Goal: Check status: Check status

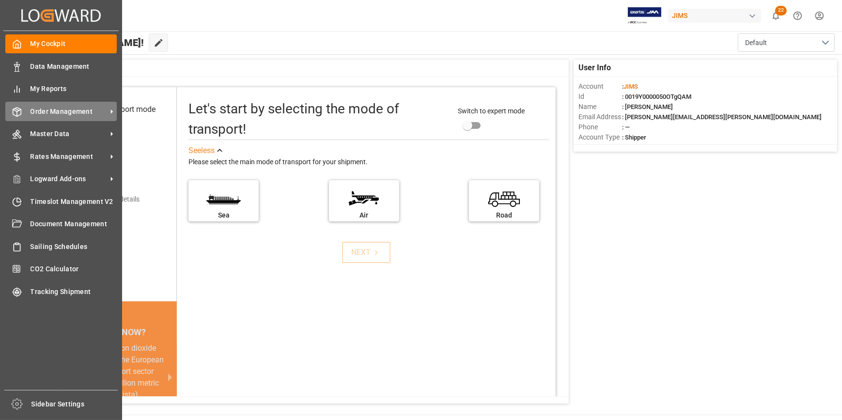
click at [81, 114] on span "Order Management" at bounding box center [69, 112] width 77 height 10
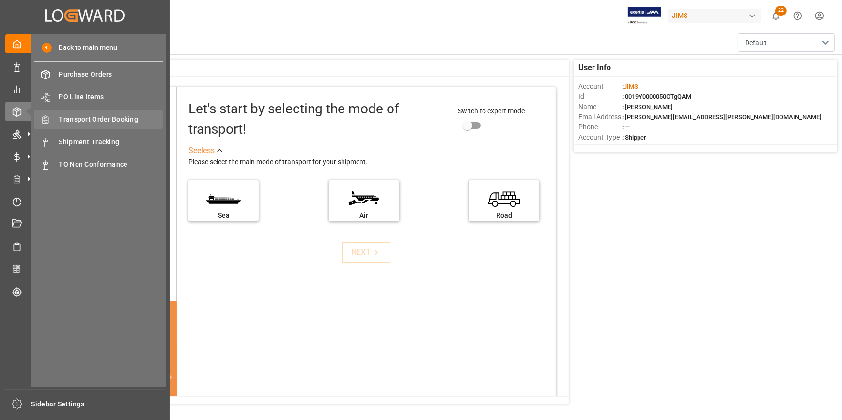
click at [107, 122] on span "Transport Order Booking" at bounding box center [111, 119] width 104 height 10
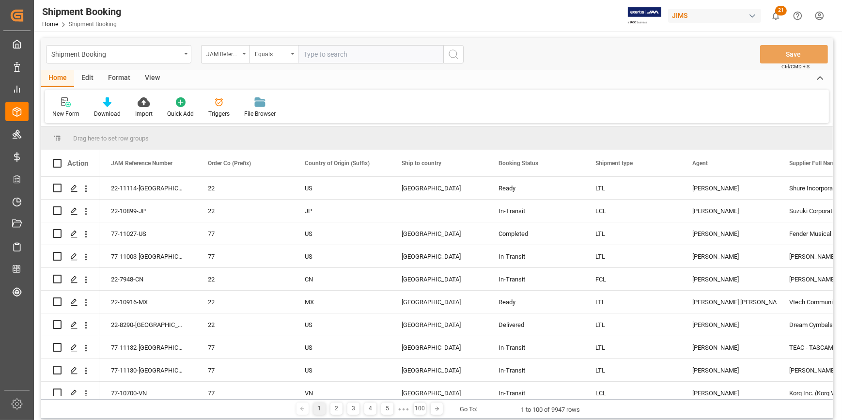
click at [322, 54] on input "text" at bounding box center [370, 54] width 145 height 18
click at [761, 165] on span at bounding box center [761, 163] width 9 height 9
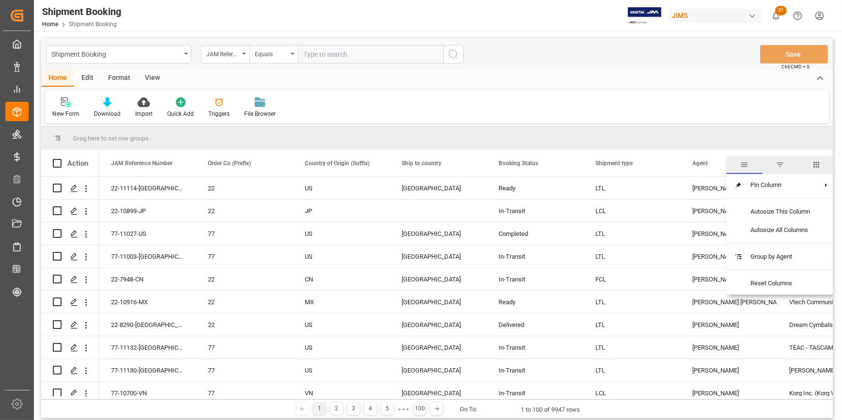
click at [780, 163] on span "filter" at bounding box center [780, 164] width 9 height 9
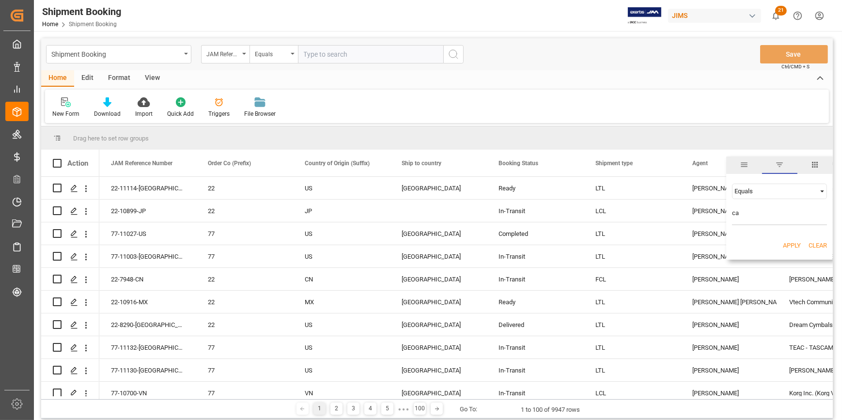
click at [747, 214] on input "ca" at bounding box center [779, 215] width 95 height 19
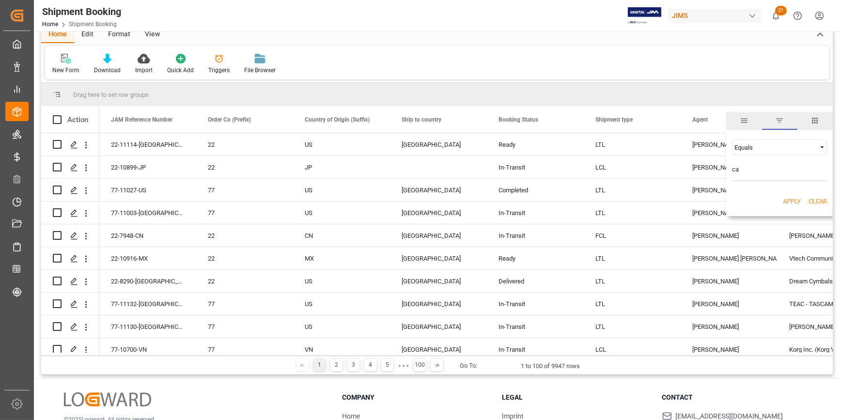
type input "ca"
click at [792, 204] on button "Apply" at bounding box center [792, 202] width 18 height 10
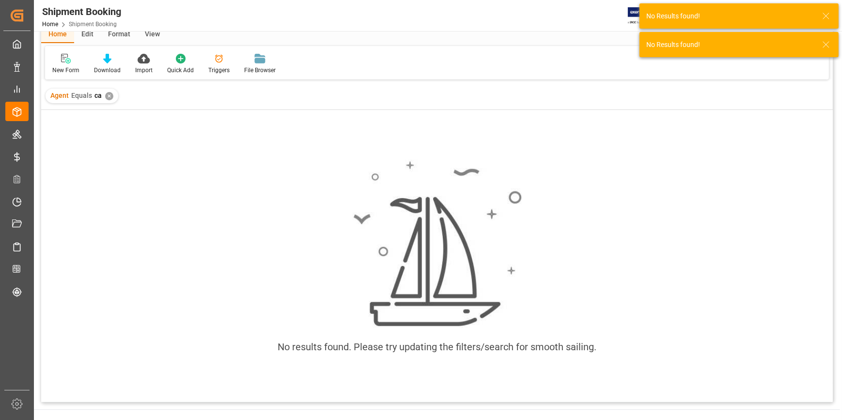
click at [107, 90] on div "Agent Equals ca ✕" at bounding box center [82, 96] width 73 height 15
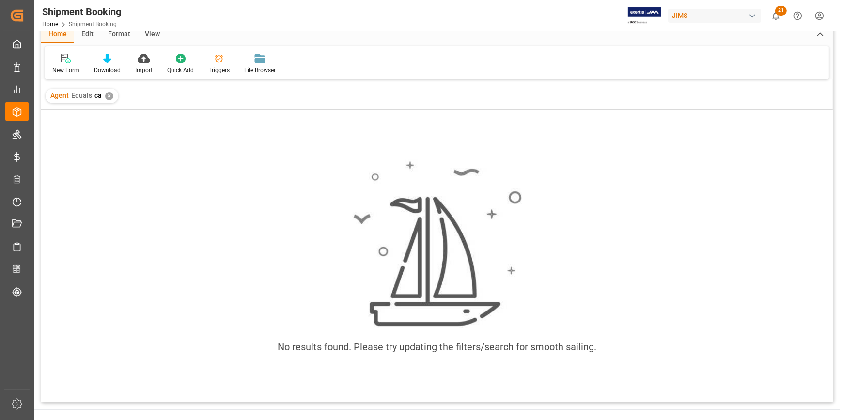
click at [107, 96] on div "✕" at bounding box center [109, 96] width 8 height 8
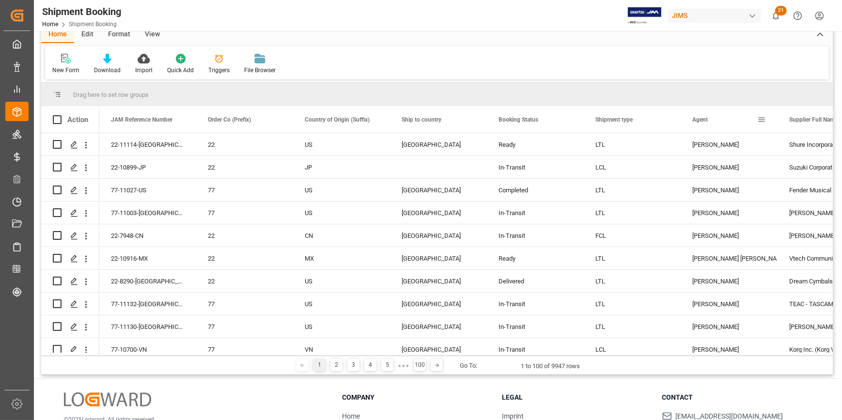
click at [758, 121] on span at bounding box center [761, 119] width 9 height 9
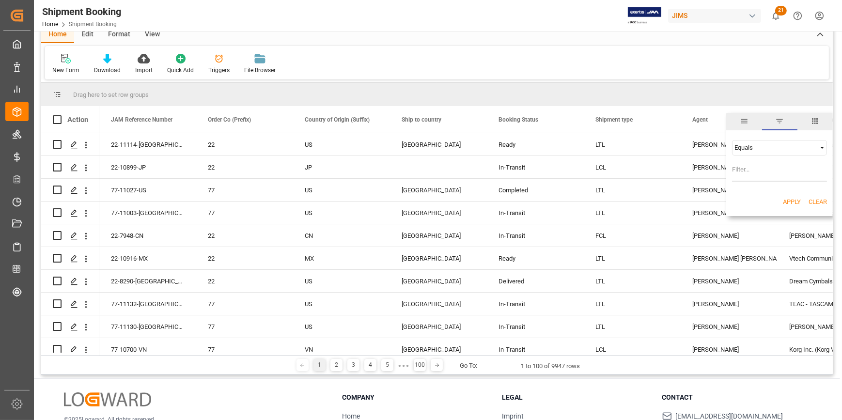
click at [760, 175] on input "Filter Value" at bounding box center [779, 171] width 95 height 19
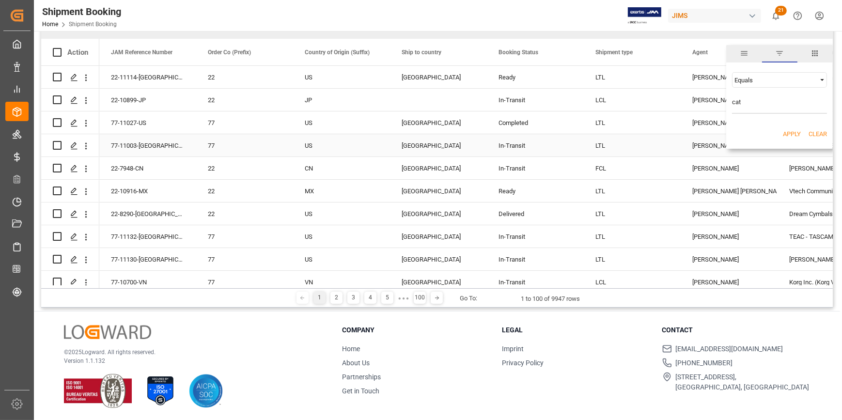
scroll to position [111, 0]
click at [750, 106] on input "cat" at bounding box center [779, 103] width 95 height 19
type input "[PERSON_NAME]"
click at [793, 134] on button "Apply" at bounding box center [792, 134] width 18 height 10
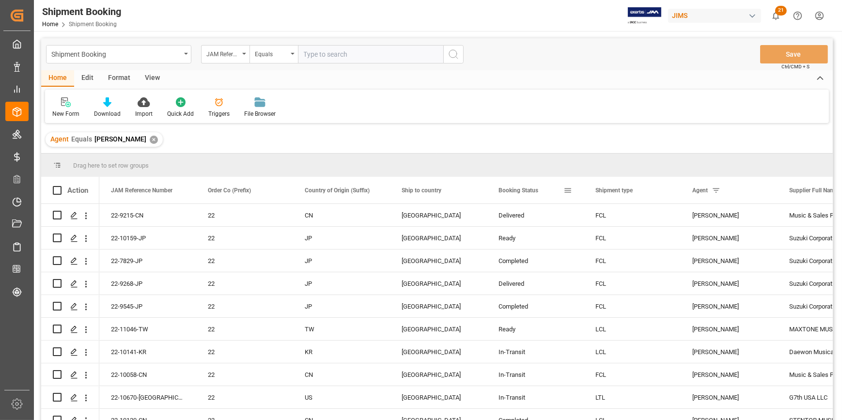
click at [568, 192] on span at bounding box center [567, 190] width 9 height 9
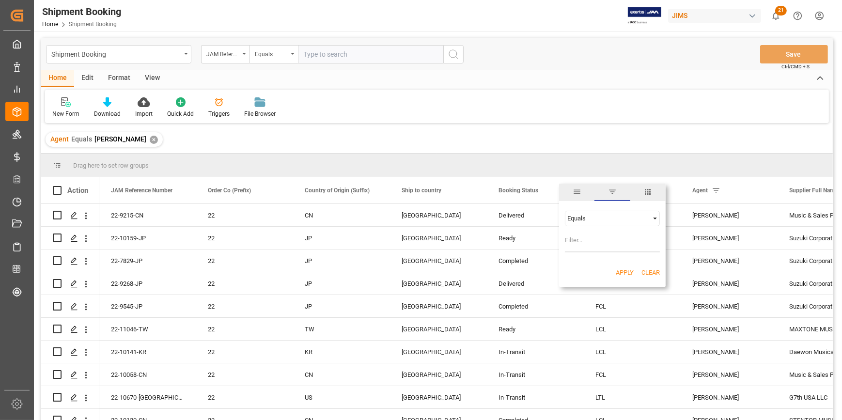
click at [590, 236] on input "Filter Value" at bounding box center [612, 242] width 95 height 19
type input "In-transit"
click at [623, 276] on button "Apply" at bounding box center [624, 273] width 18 height 10
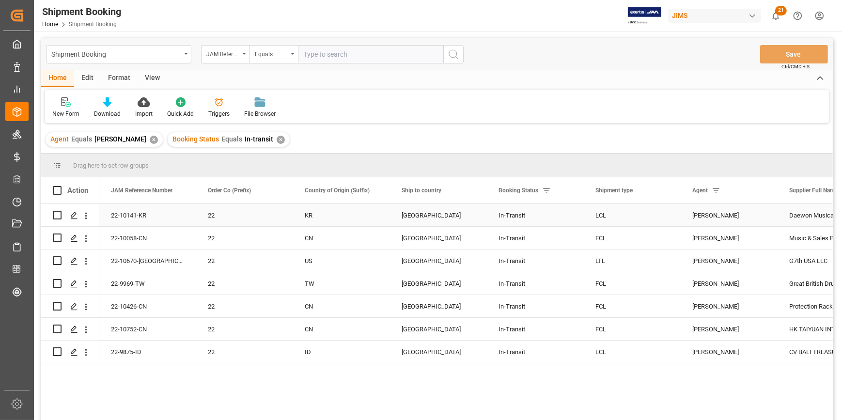
click at [184, 219] on div "22-10141-KR" at bounding box center [147, 215] width 97 height 22
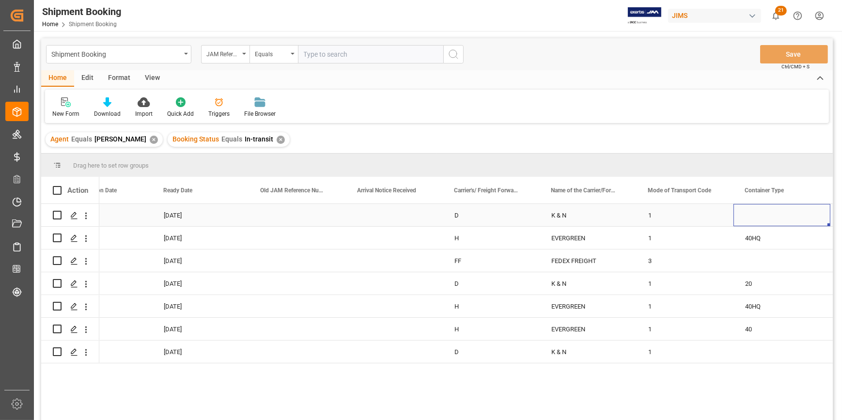
scroll to position [0, 1109]
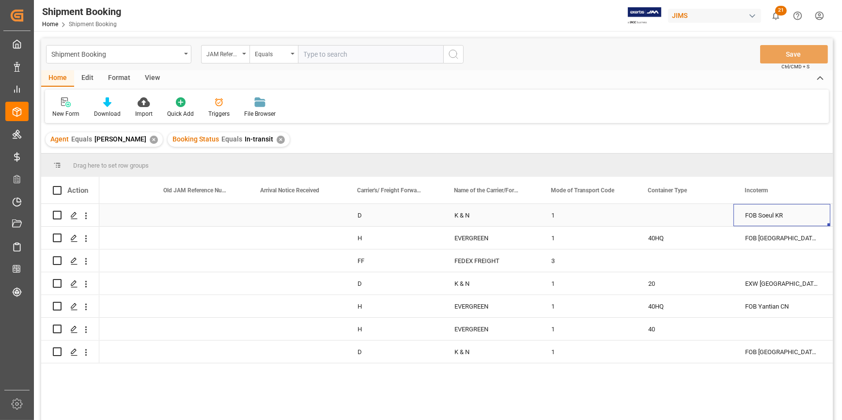
click at [660, 219] on div "Press SPACE to select this row." at bounding box center [684, 215] width 97 height 22
click at [661, 217] on div "Press SPACE to select this row." at bounding box center [684, 215] width 97 height 22
click at [661, 217] on button "menu-button" at bounding box center [674, 222] width 57 height 14
type input "l"
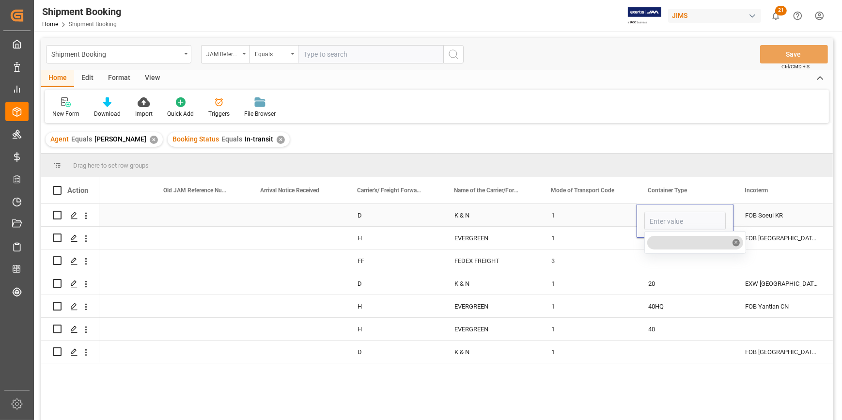
type input "K"
type input "LCL"
click at [638, 271] on div "Press SPACE to select this row." at bounding box center [684, 260] width 97 height 22
click at [650, 265] on div "Press SPACE to select this row." at bounding box center [684, 260] width 97 height 22
click at [652, 209] on div "Press SPACE to select this row." at bounding box center [684, 215] width 97 height 22
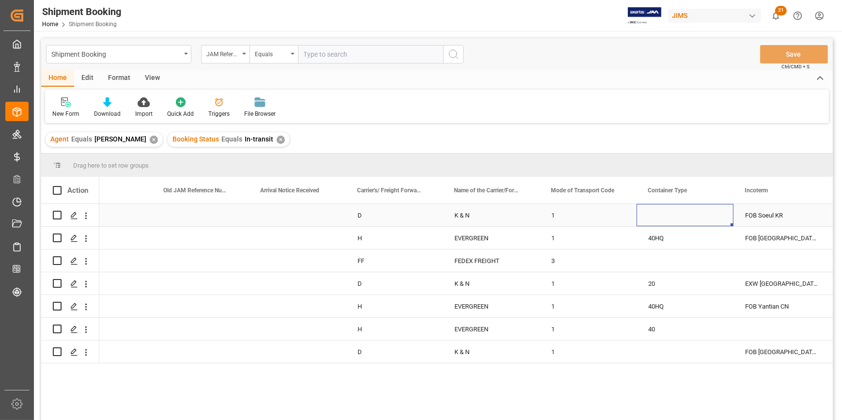
click at [693, 209] on div "Press SPACE to select this row." at bounding box center [684, 215] width 97 height 22
click at [712, 223] on icon "search button" at bounding box center [715, 222] width 8 height 8
click at [692, 223] on input "close menu" at bounding box center [685, 221] width 80 height 18
click at [676, 222] on button "menu-button" at bounding box center [674, 222] width 57 height 14
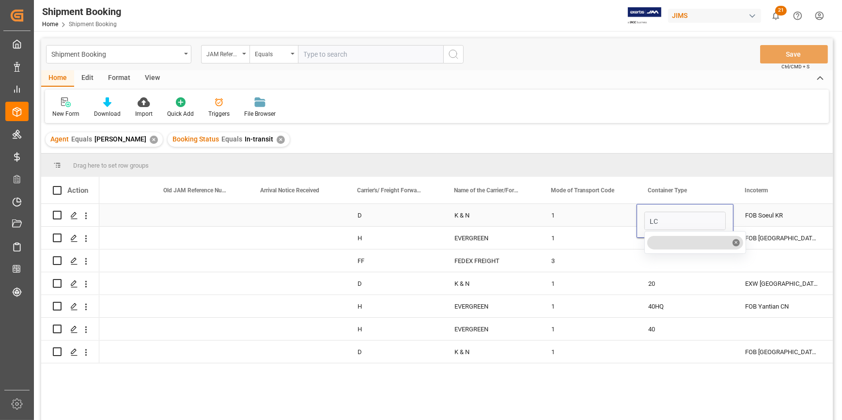
type input "LCL"
click at [662, 265] on div "Press SPACE to select this row." at bounding box center [684, 260] width 97 height 22
click at [702, 216] on div "Press SPACE to select this row." at bounding box center [684, 215] width 97 height 22
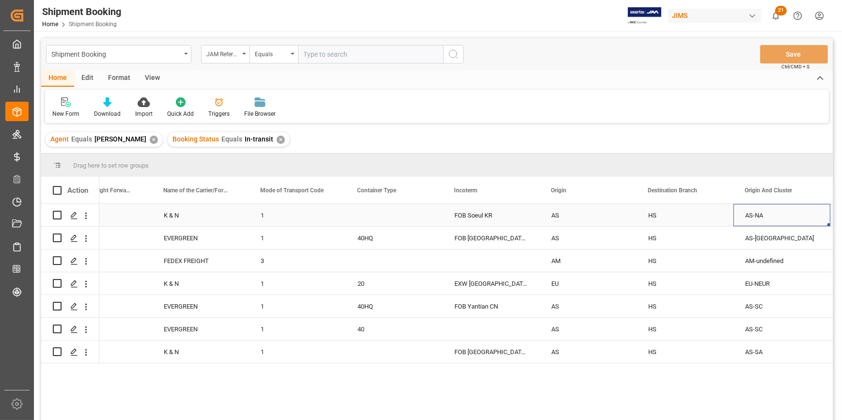
scroll to position [0, 0]
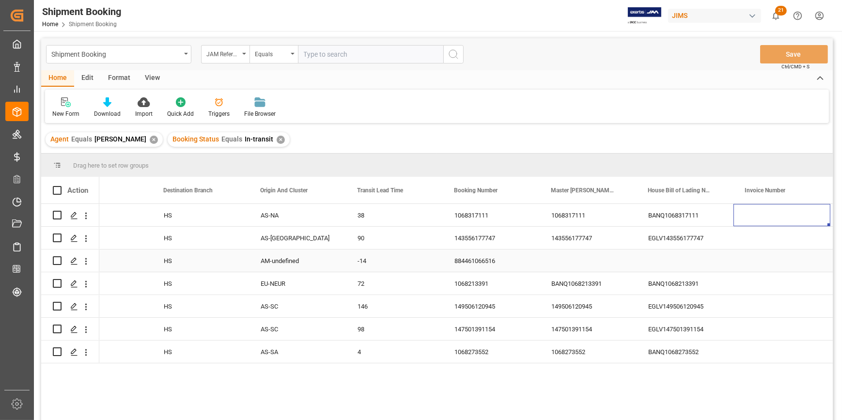
click at [597, 263] on div "Press SPACE to select this row." at bounding box center [587, 260] width 97 height 22
click at [693, 213] on div "BANQ1068317111" at bounding box center [684, 215] width 97 height 22
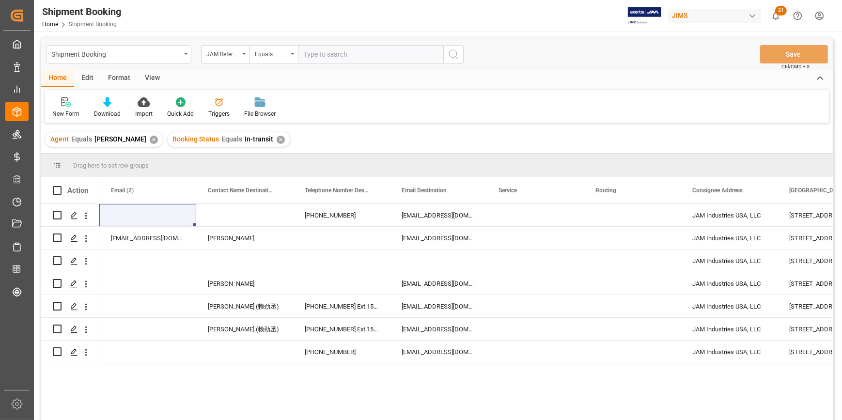
click at [276, 138] on div "✕" at bounding box center [280, 140] width 8 height 8
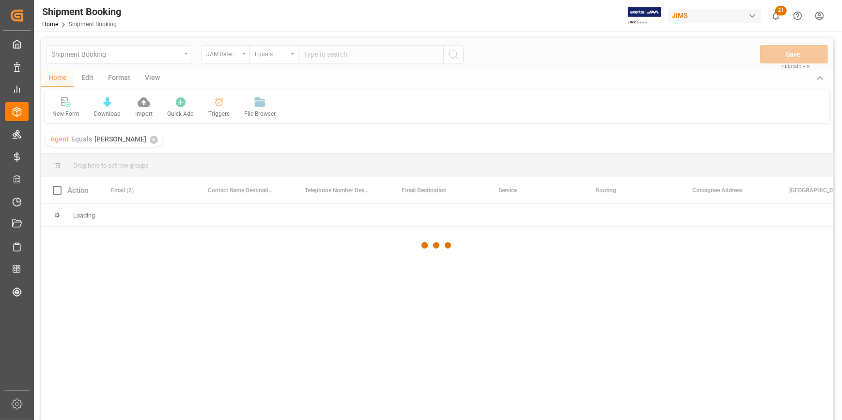
click at [200, 330] on div at bounding box center [436, 245] width 791 height 414
